Goal: Transaction & Acquisition: Subscribe to service/newsletter

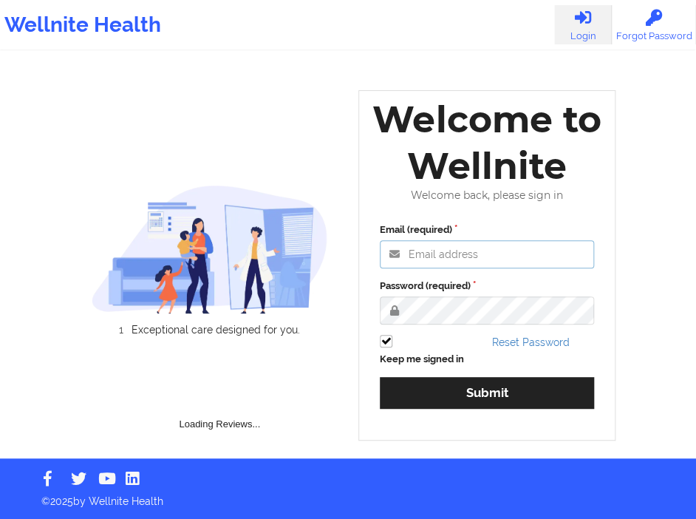
click at [507, 242] on input "Email (required)" at bounding box center [487, 254] width 214 height 28
type input "[EMAIL_ADDRESS][DOMAIN_NAME]"
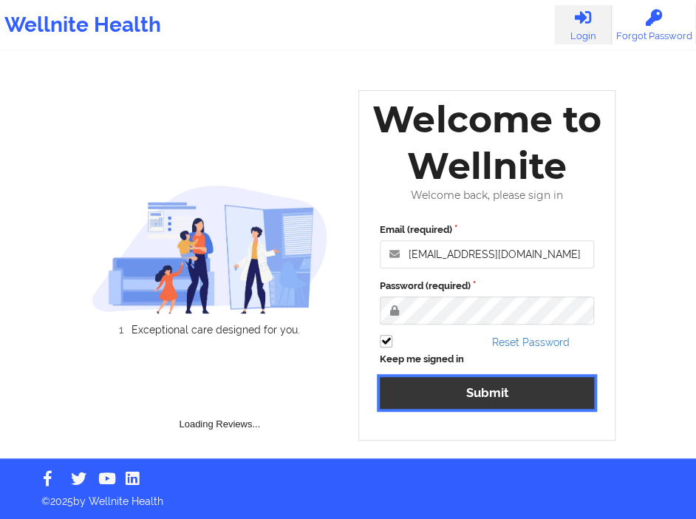
click at [438, 390] on button "Submit" at bounding box center [487, 393] width 214 height 32
